Goal: Transaction & Acquisition: Obtain resource

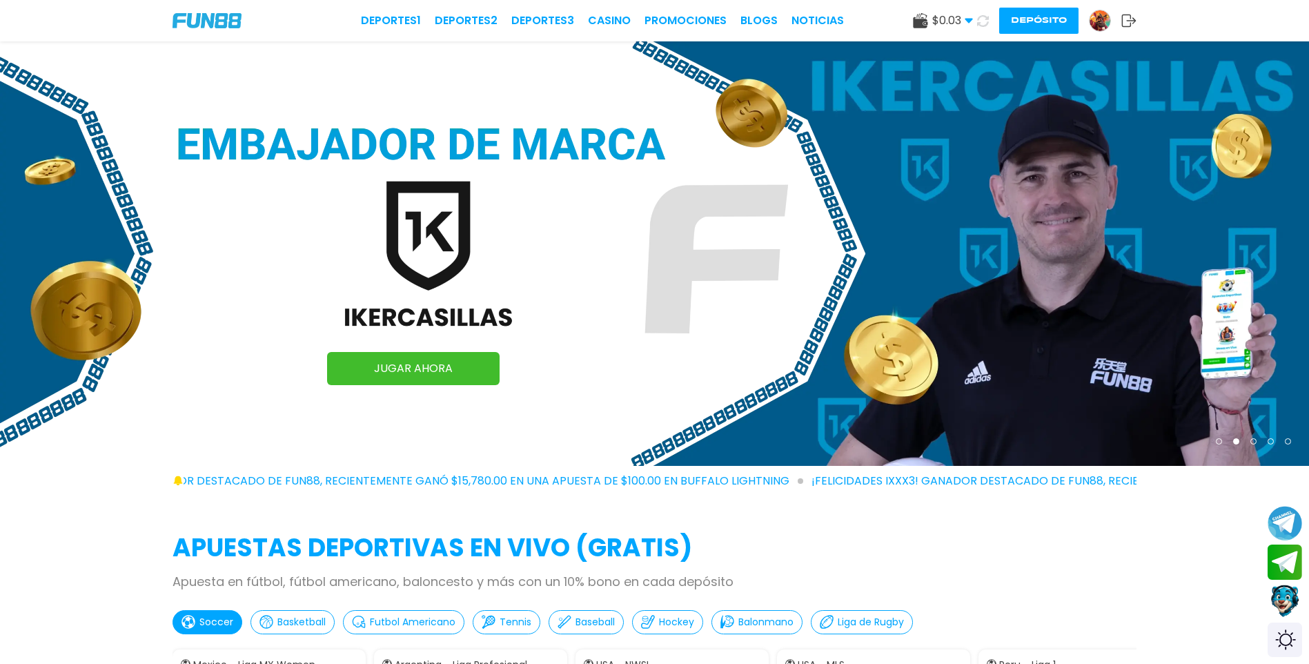
click at [914, 24] on use at bounding box center [920, 20] width 14 height 15
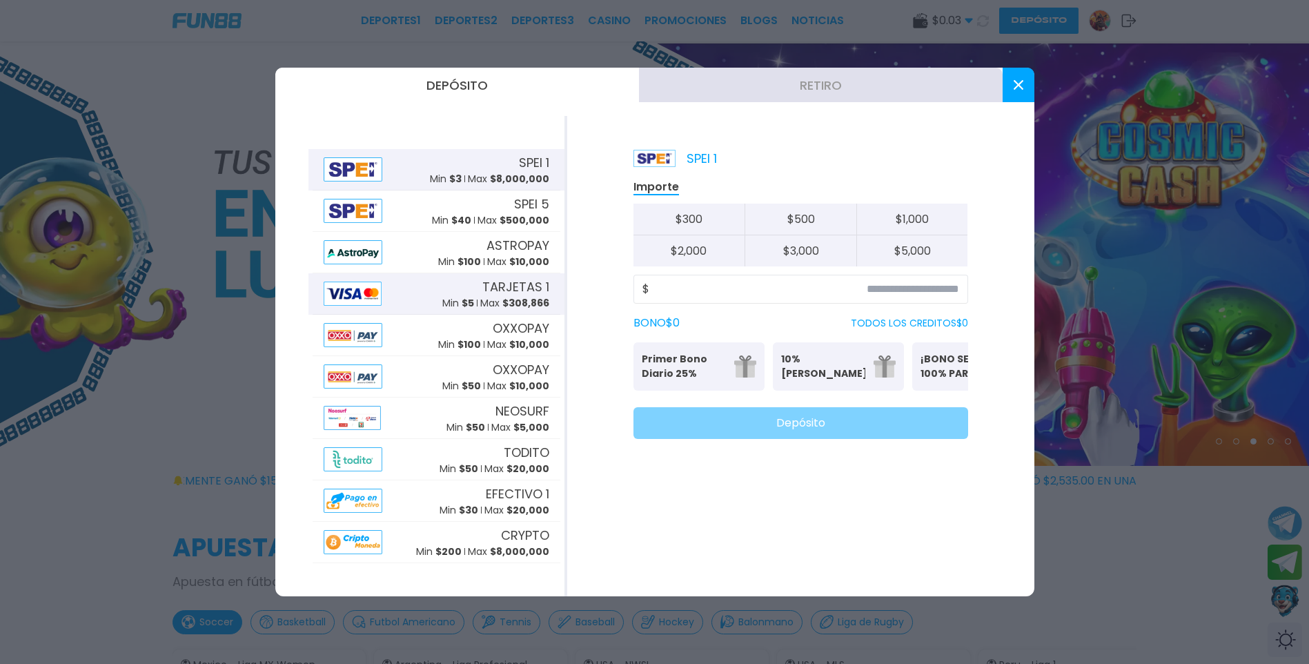
click at [513, 297] on span "$ 308,866" at bounding box center [525, 303] width 47 height 14
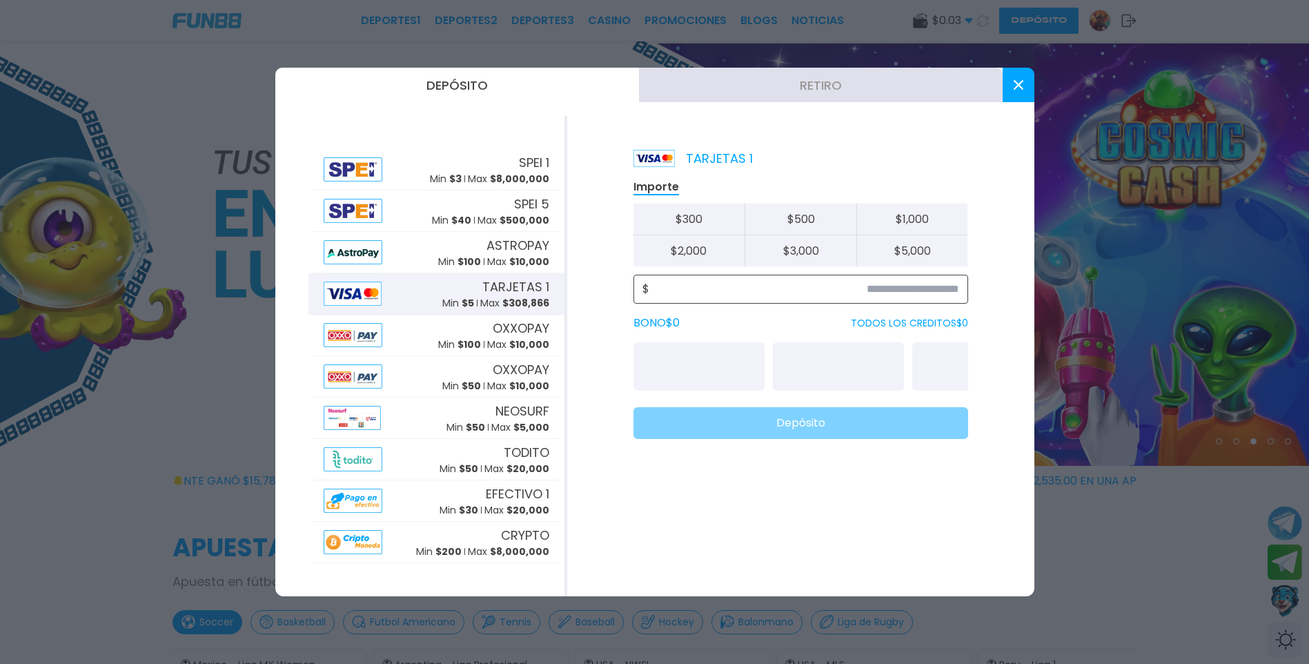
click at [880, 284] on input at bounding box center [804, 289] width 310 height 17
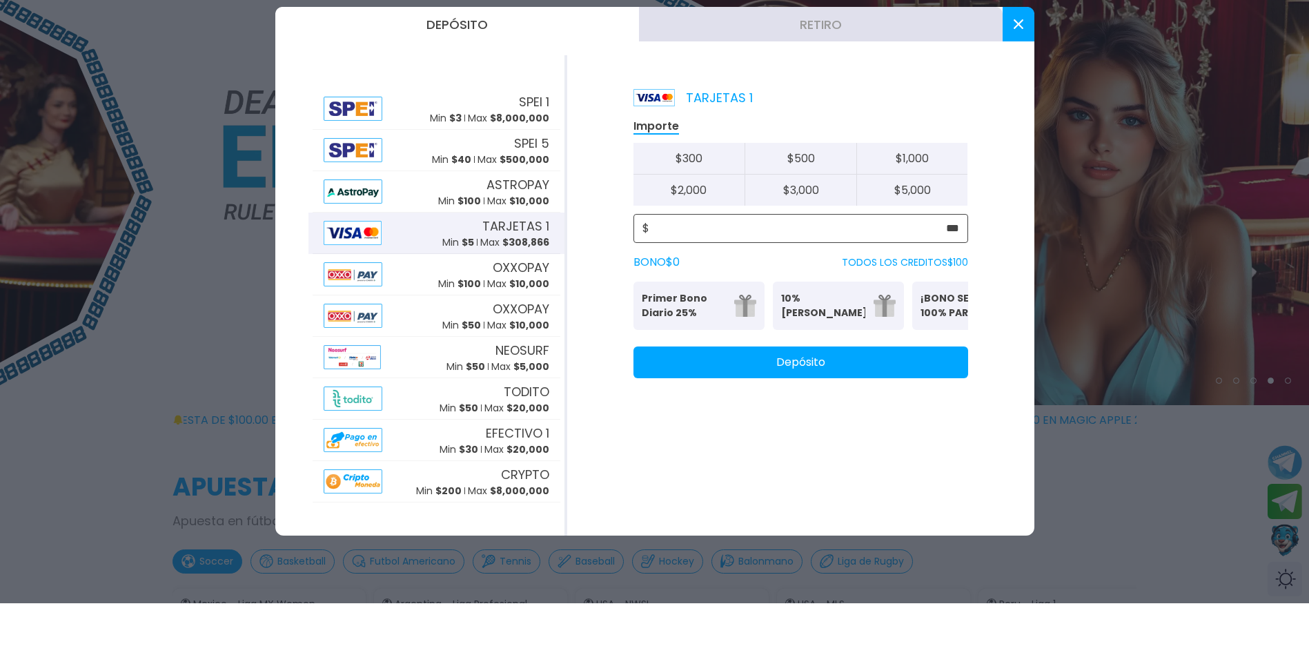
type input "***"
click at [694, 370] on p "Primer Bono Diario 25%" at bounding box center [684, 366] width 84 height 29
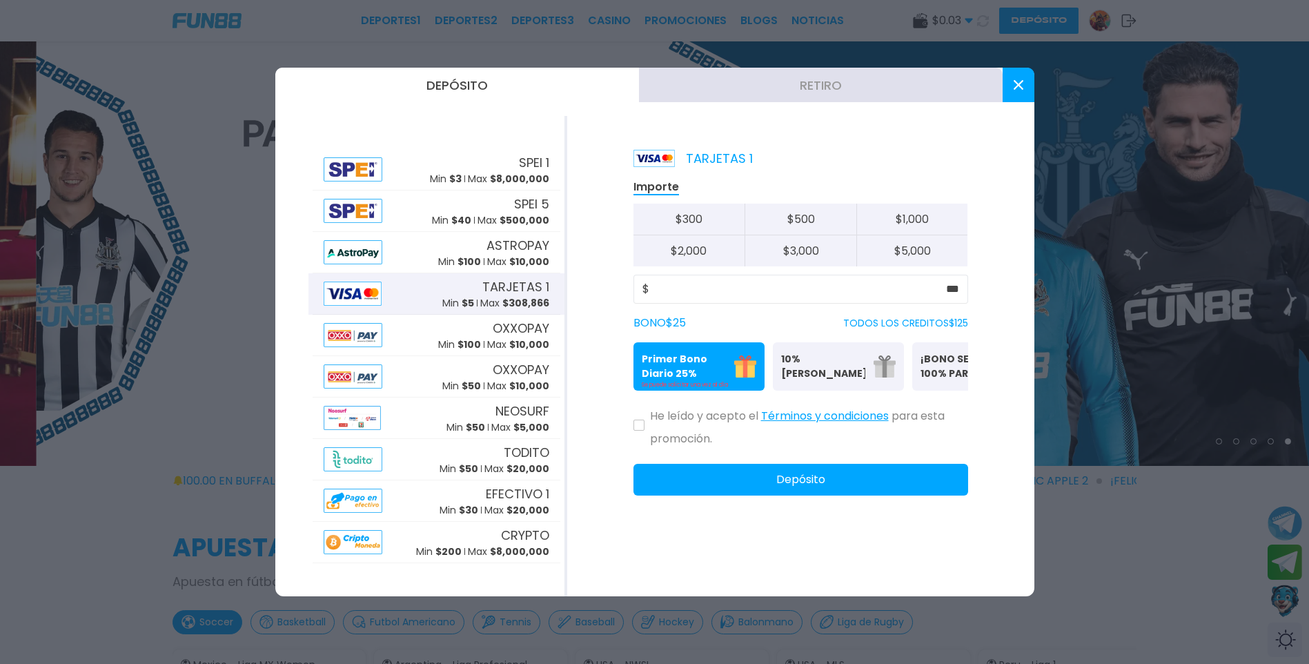
click at [638, 428] on icon at bounding box center [639, 425] width 7 height 6
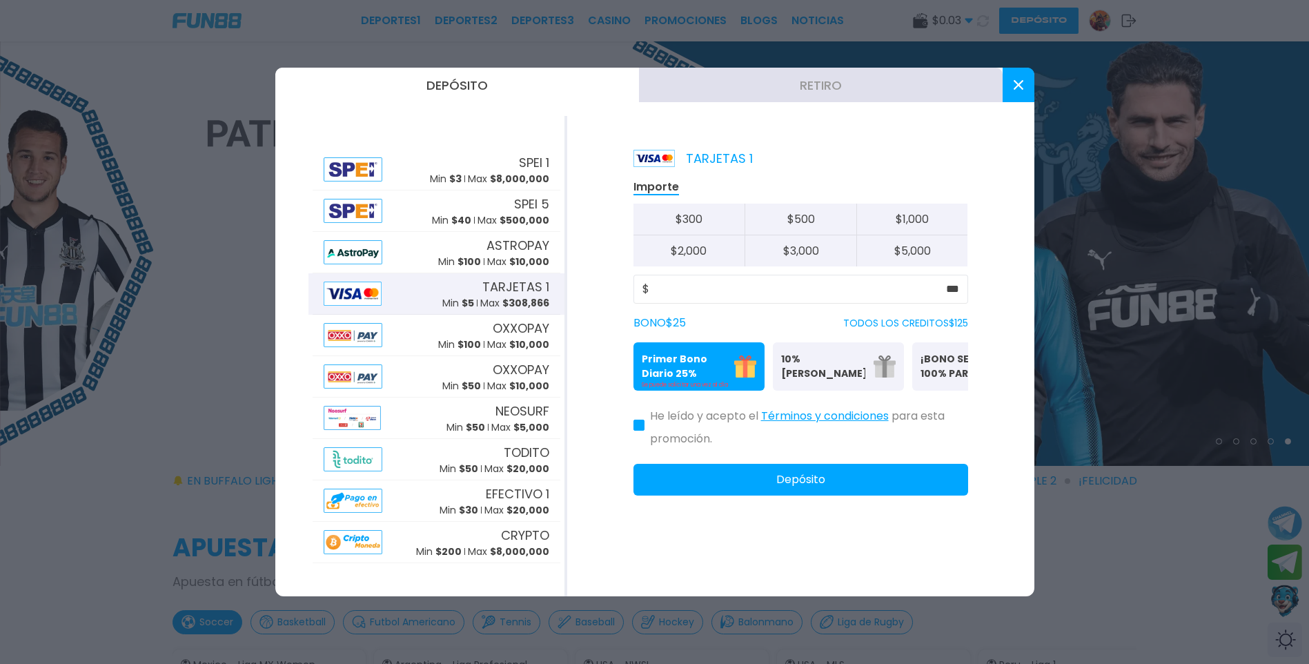
click at [796, 496] on button "Depósito" at bounding box center [801, 480] width 335 height 32
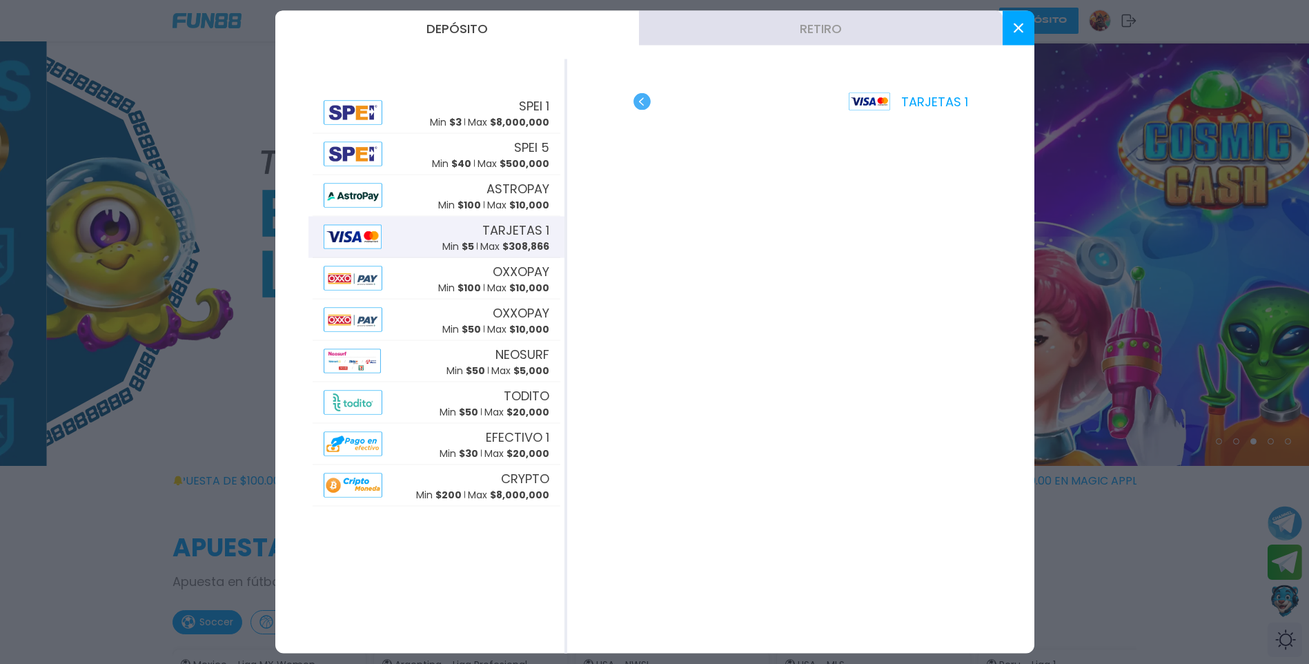
click at [1023, 32] on use at bounding box center [1018, 28] width 10 height 10
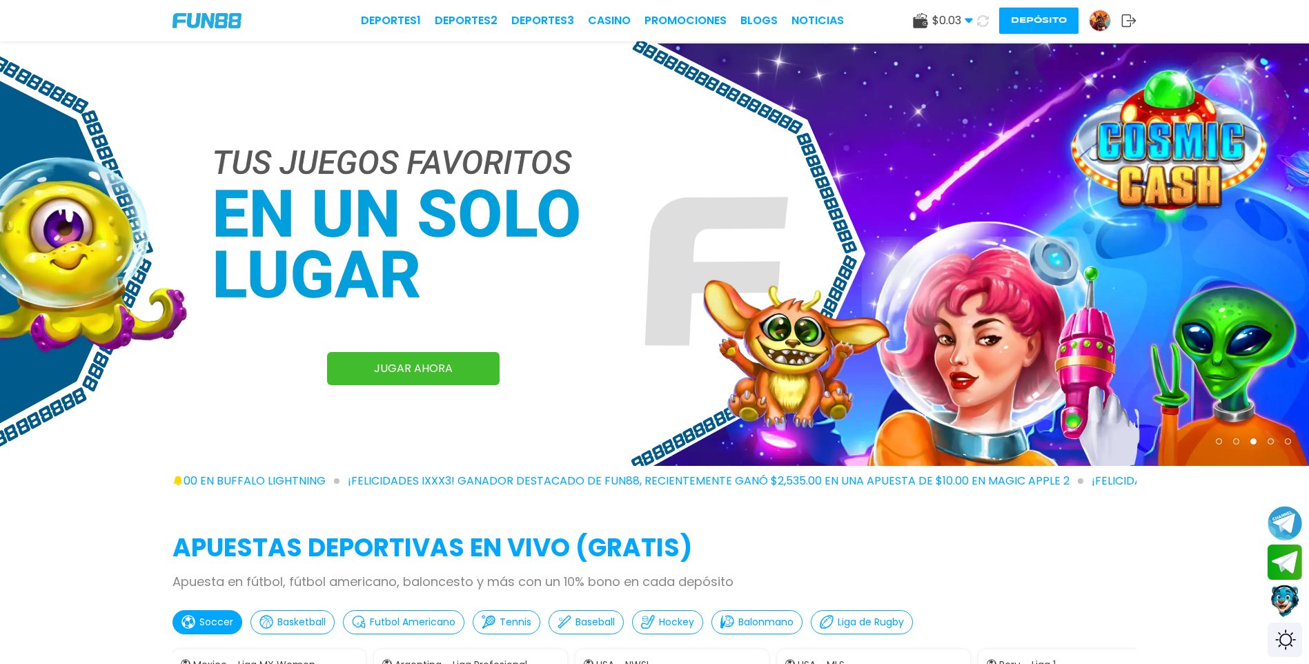
click at [981, 23] on icon at bounding box center [983, 20] width 17 height 17
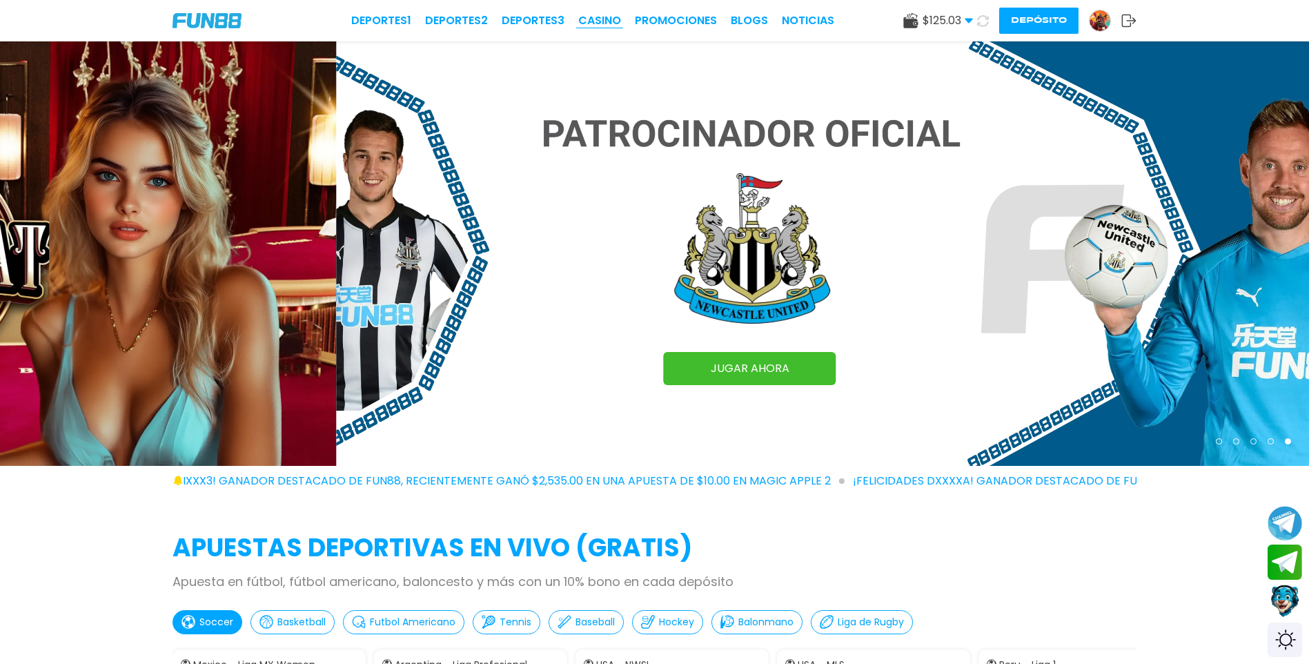
click at [598, 26] on link "CASINO" at bounding box center [599, 20] width 43 height 17
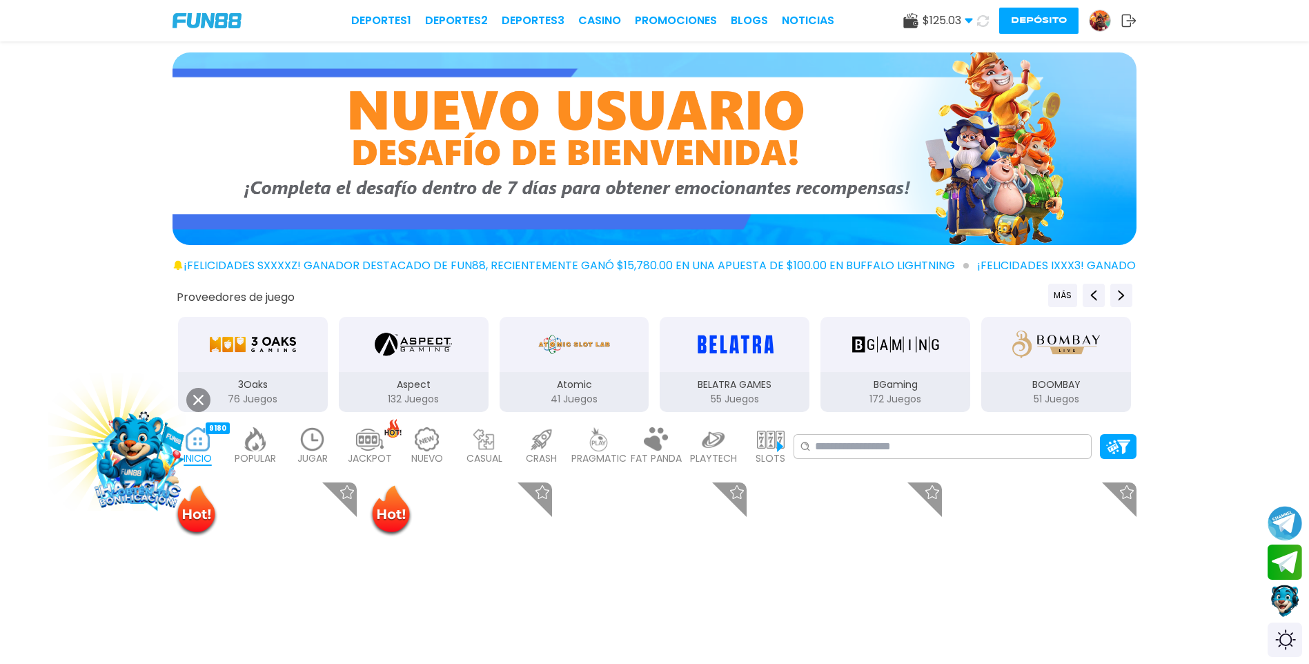
scroll to position [200, 0]
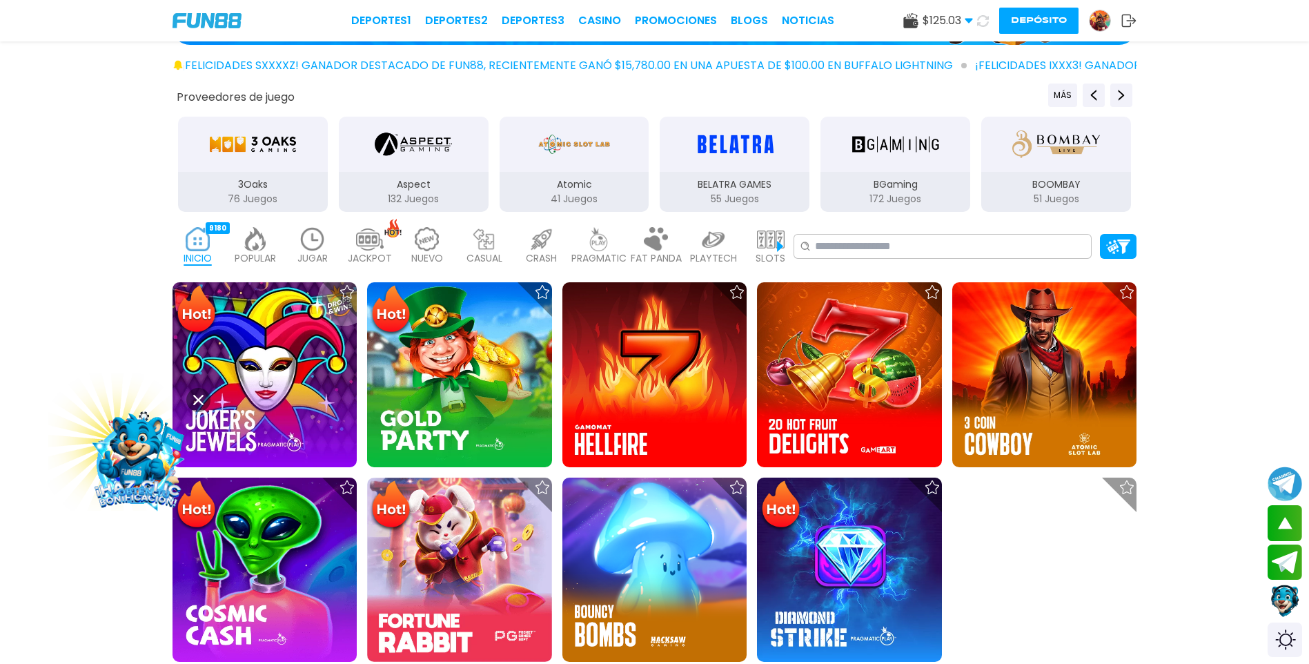
click at [195, 398] on icon at bounding box center [198, 400] width 10 height 10
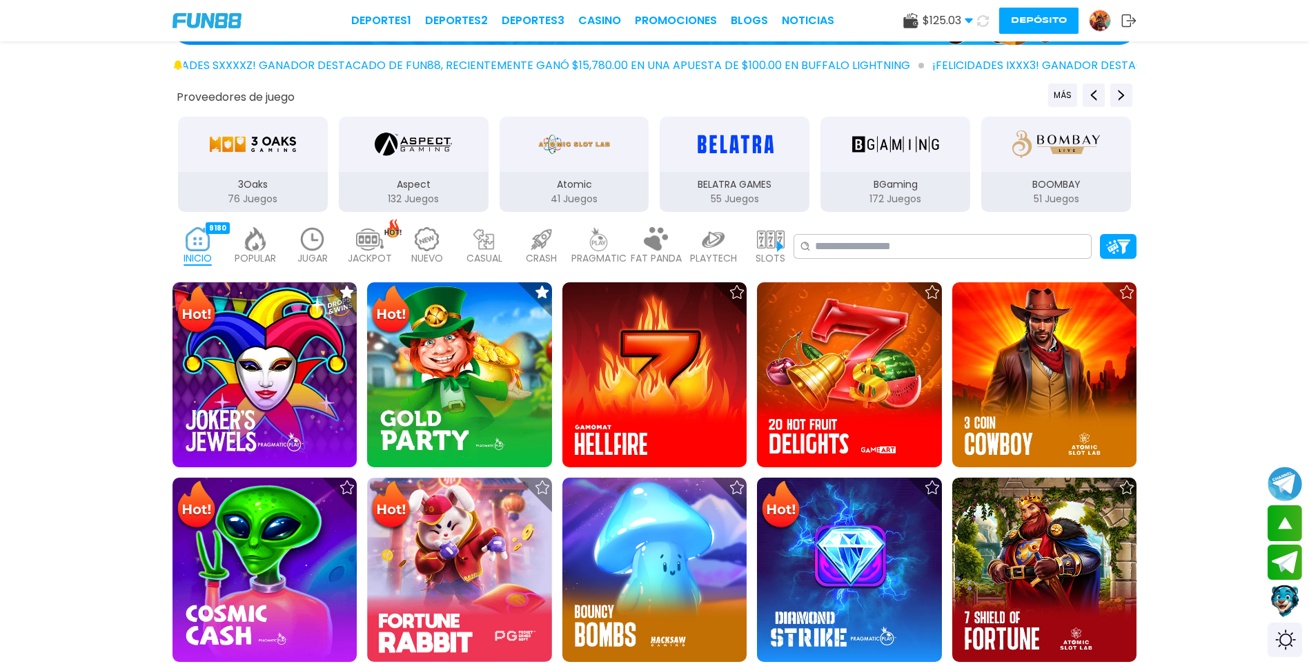
click at [275, 390] on img at bounding box center [265, 374] width 184 height 184
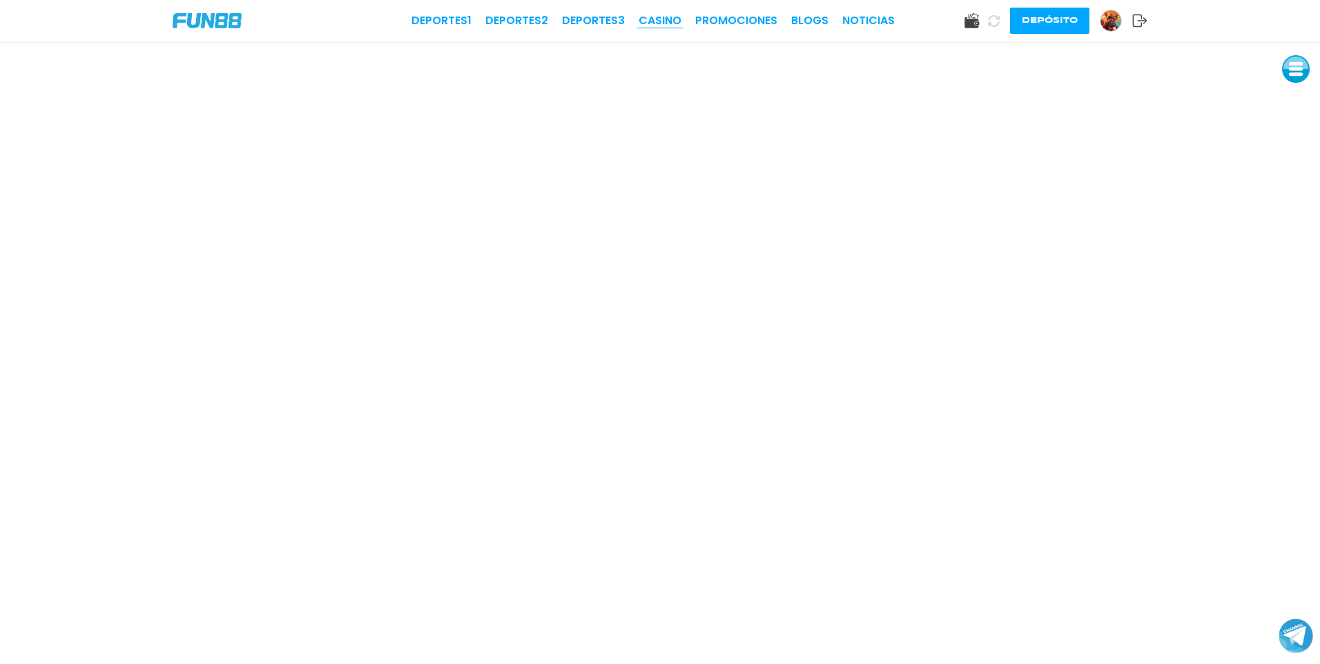
click at [667, 23] on link "CASINO" at bounding box center [659, 20] width 43 height 17
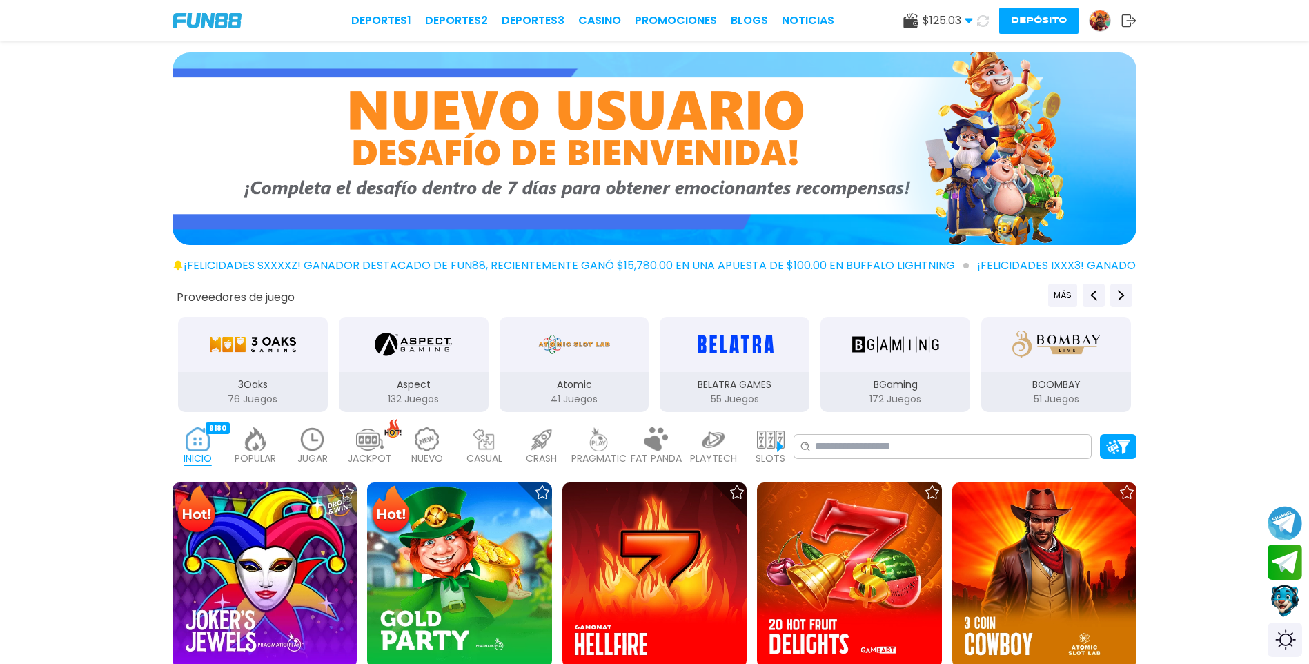
click at [211, 16] on img at bounding box center [207, 20] width 69 height 15
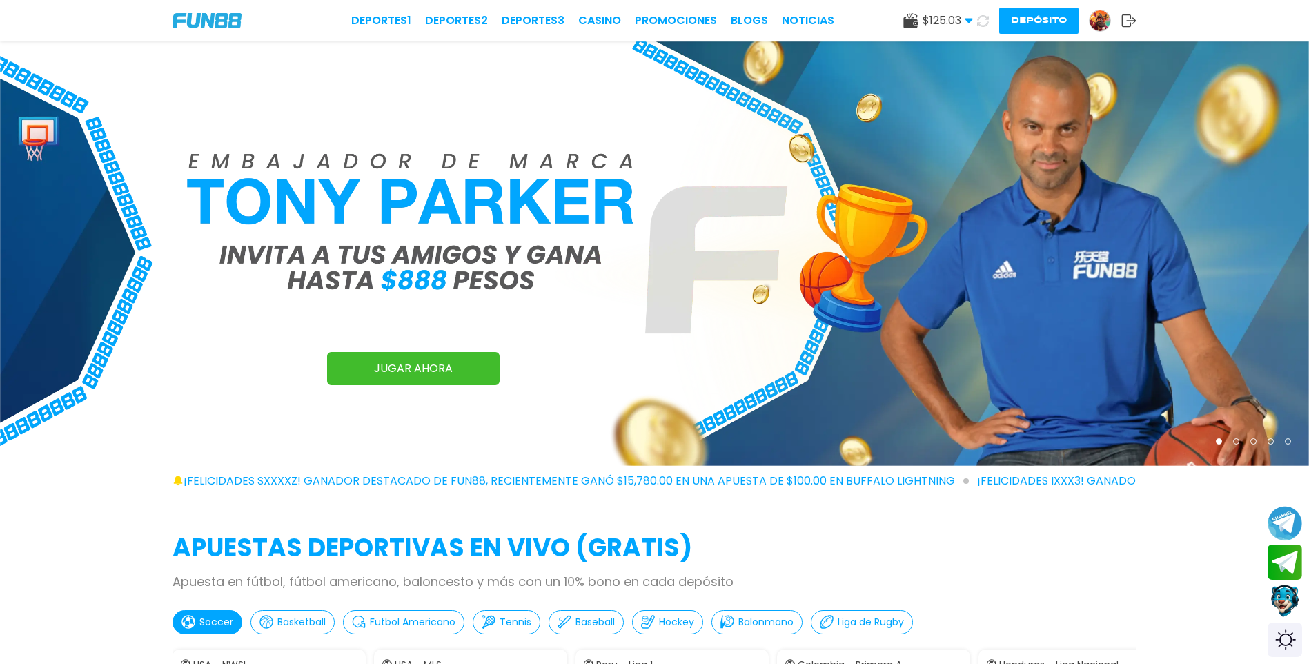
click at [1104, 21] on img at bounding box center [1100, 20] width 21 height 21
click at [1092, 22] on img at bounding box center [1100, 20] width 21 height 21
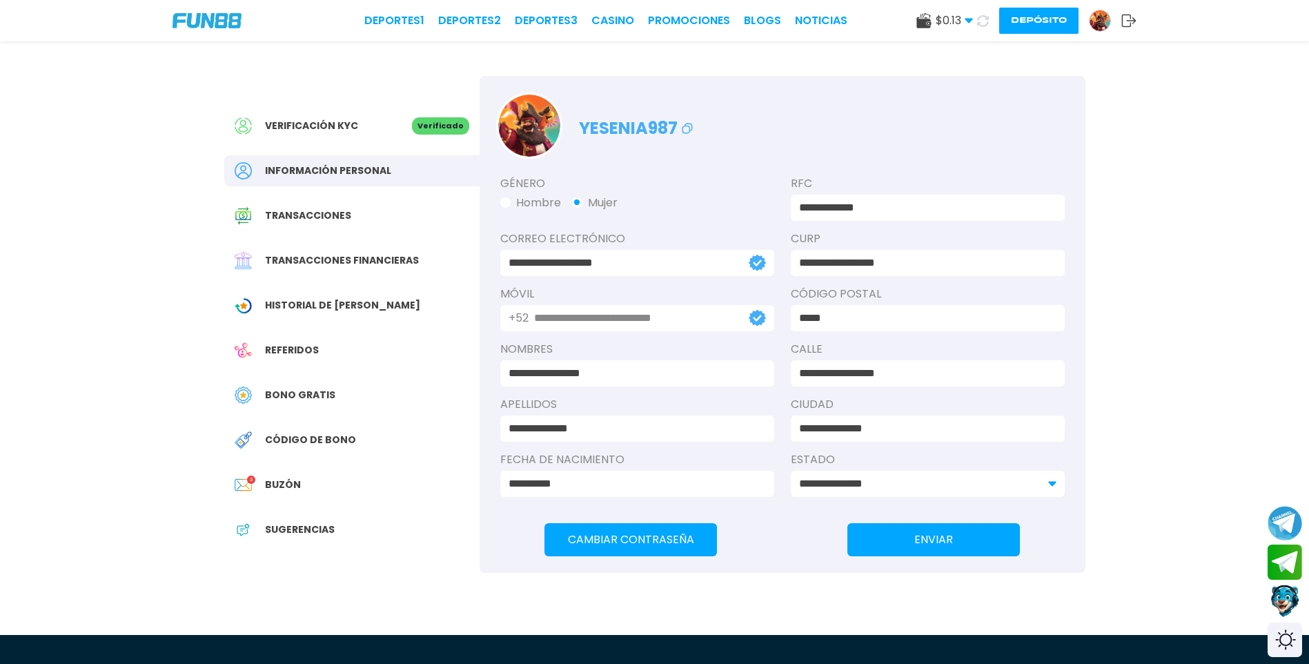
click at [337, 386] on div "Bono Gratis" at bounding box center [351, 395] width 255 height 31
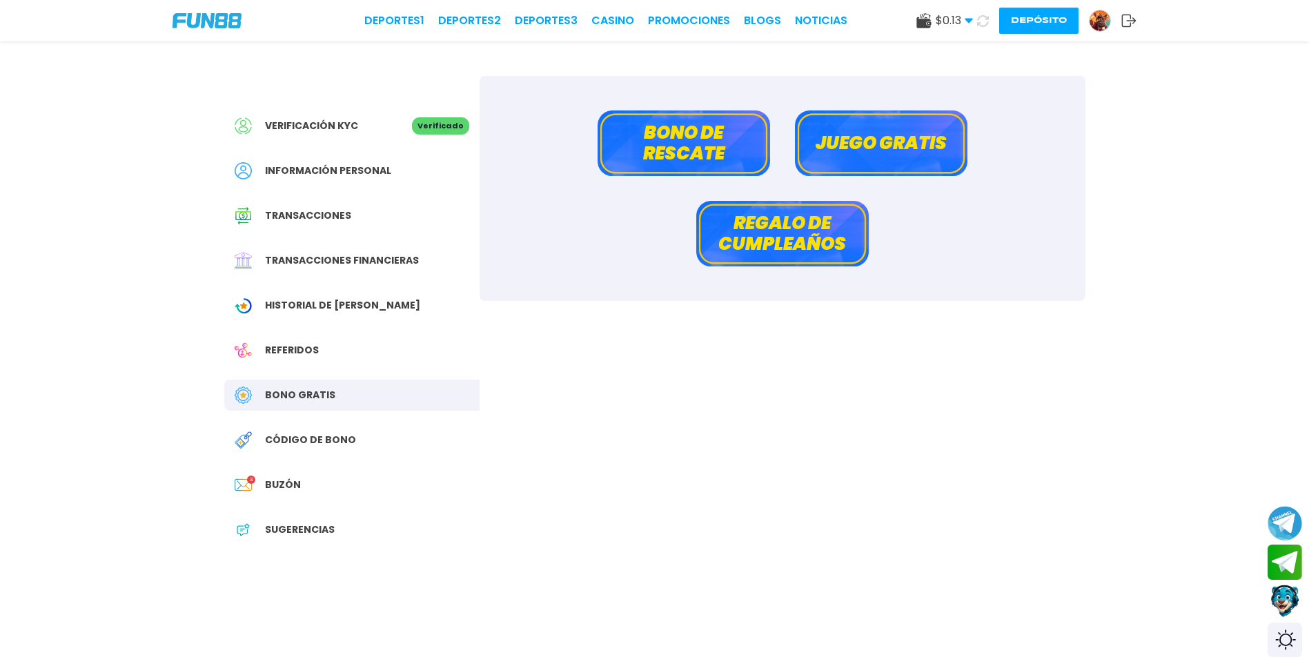
click at [715, 143] on button "Bono de rescate" at bounding box center [684, 143] width 173 height 66
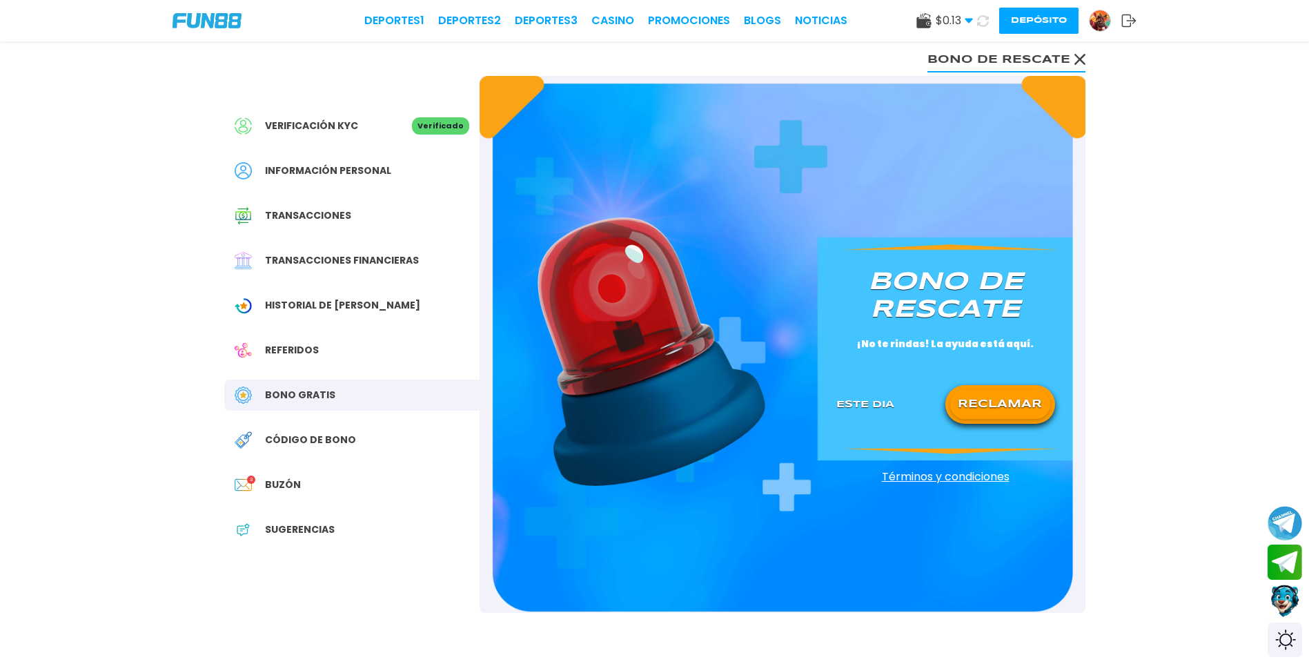
click at [994, 403] on button "RECLAMAR" at bounding box center [1000, 404] width 100 height 29
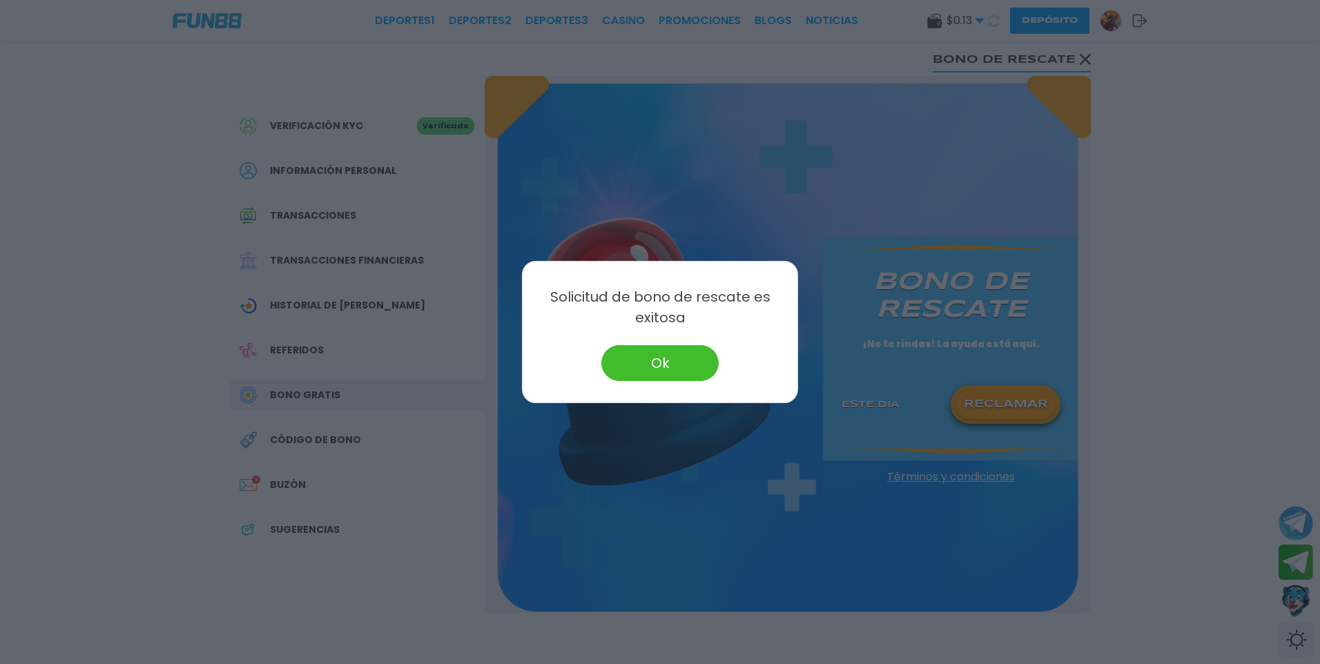
click at [677, 360] on button "Ok" at bounding box center [659, 363] width 117 height 36
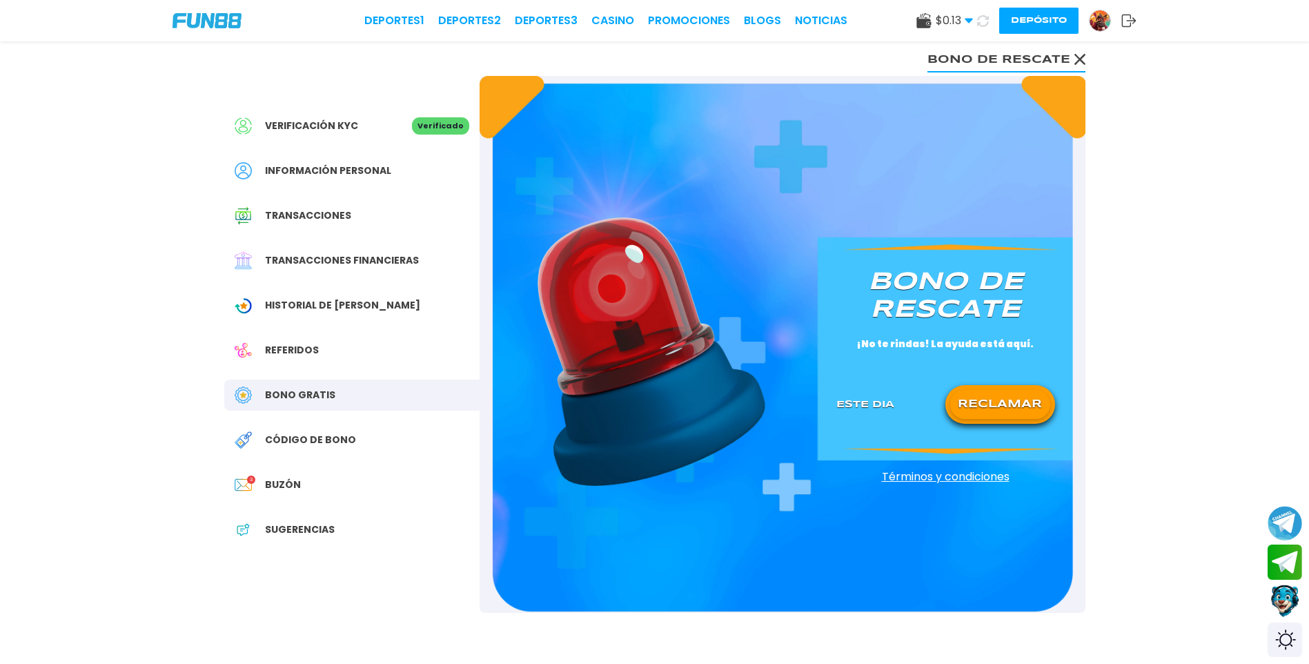
click at [982, 19] on icon at bounding box center [983, 21] width 14 height 14
click at [618, 26] on link "CASINO" at bounding box center [612, 20] width 43 height 17
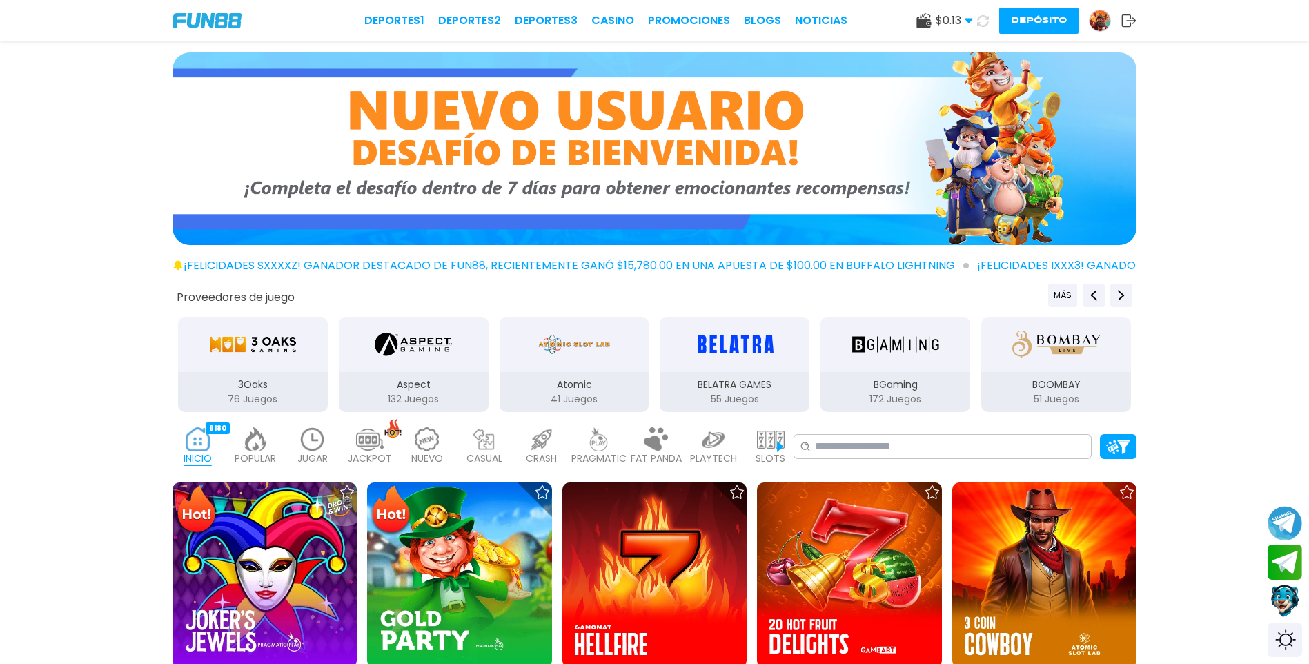
click at [297, 574] on img at bounding box center [265, 574] width 184 height 184
